Goal: Transaction & Acquisition: Purchase product/service

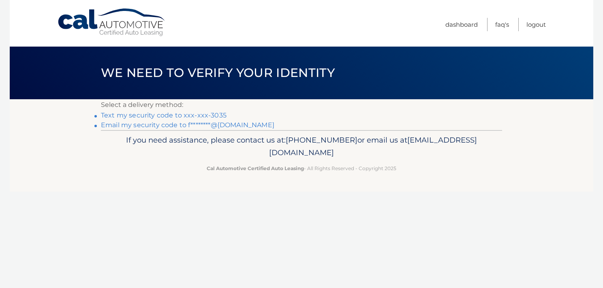
click at [196, 116] on link "Text my security code to xxx-xxx-3035" at bounding box center [164, 115] width 126 height 8
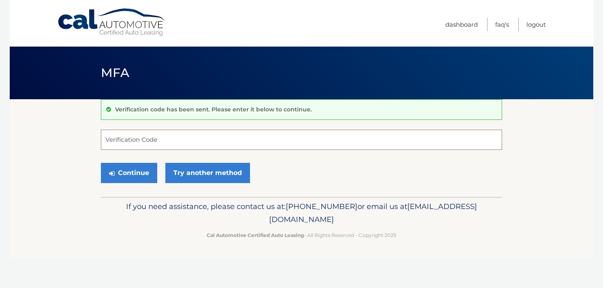
click at [162, 139] on input "Verification Code" at bounding box center [301, 140] width 401 height 20
type input "551171"
click at [143, 170] on button "Continue" at bounding box center [129, 173] width 56 height 20
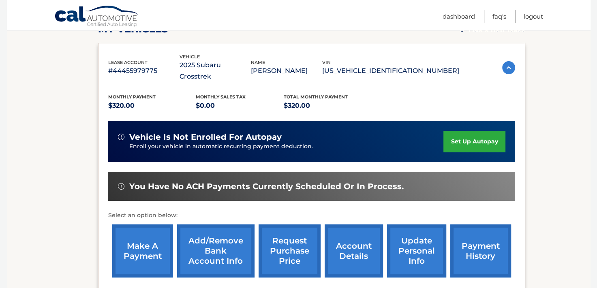
scroll to position [162, 0]
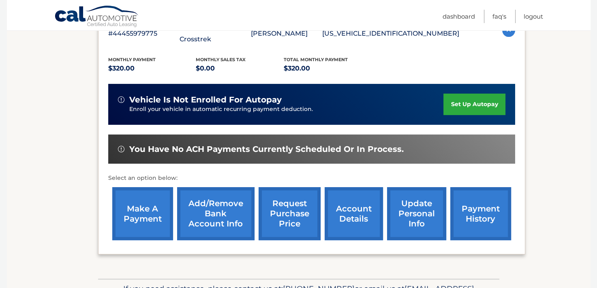
click at [152, 206] on link "make a payment" at bounding box center [142, 213] width 61 height 53
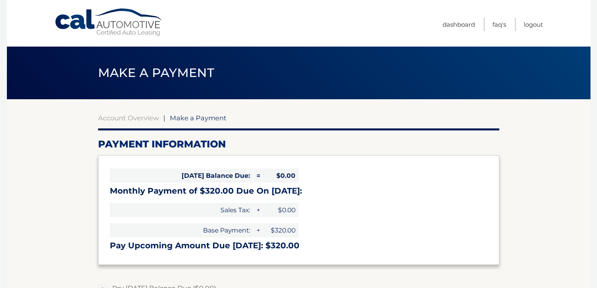
select select "MTEyNGE5YjYtYzI1Zi00YTRkLThiZjEtMTcxNmZmNWJkY2Rl"
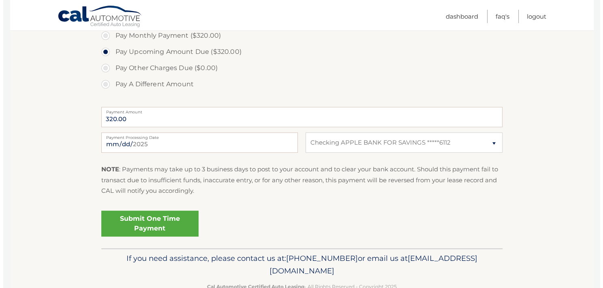
scroll to position [284, 0]
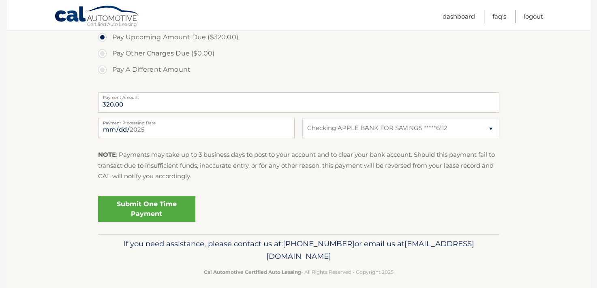
click at [151, 209] on link "Submit One Time Payment" at bounding box center [146, 209] width 97 height 26
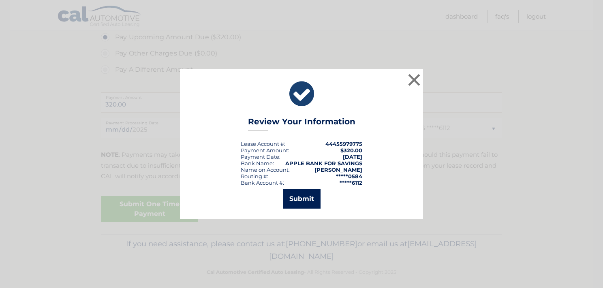
click at [304, 196] on button "Submit" at bounding box center [302, 198] width 38 height 19
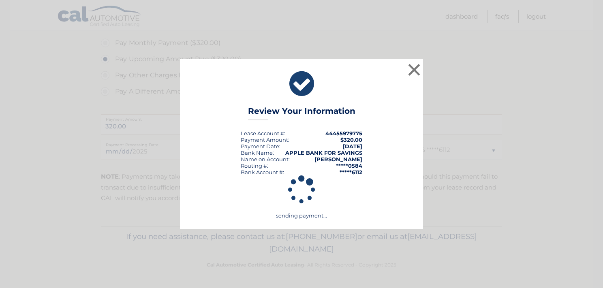
scroll to position [261, 0]
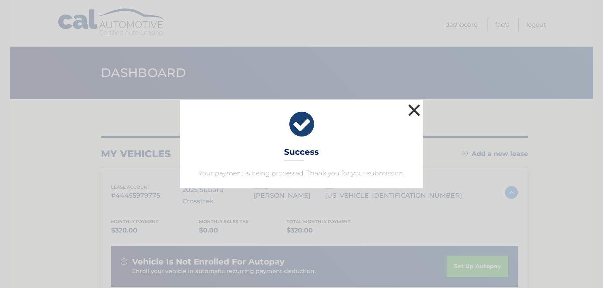
click at [413, 109] on button "×" at bounding box center [414, 110] width 16 height 16
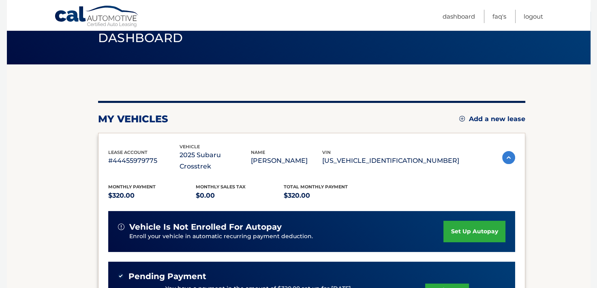
scroll to position [81, 0]
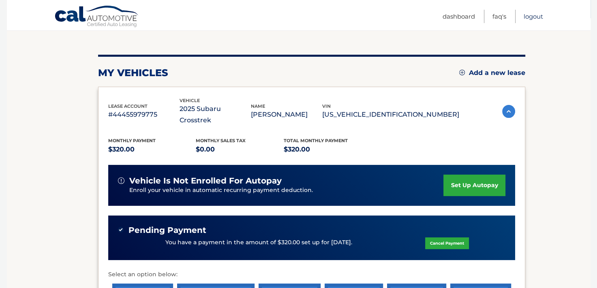
click at [535, 16] on link "Logout" at bounding box center [533, 16] width 19 height 13
